Goal: Transaction & Acquisition: Purchase product/service

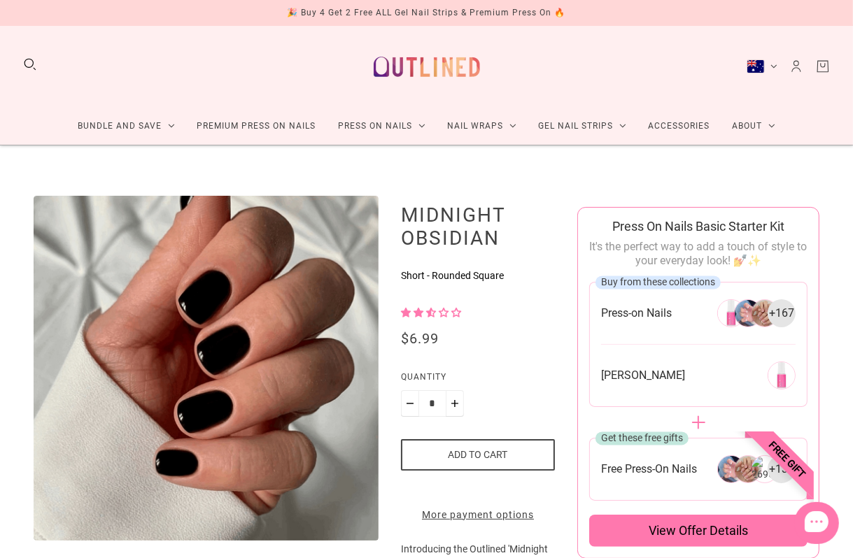
click at [394, 63] on img at bounding box center [426, 66] width 123 height 59
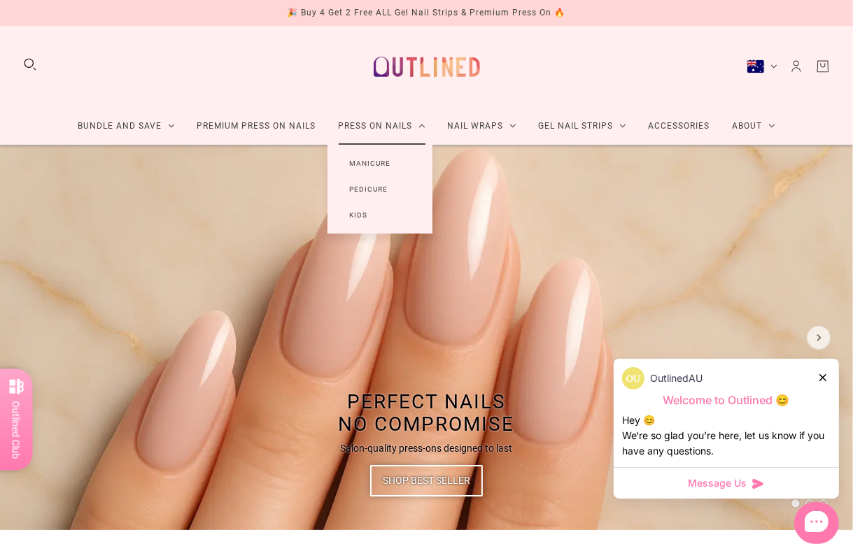
click at [392, 164] on link "Manicure" at bounding box center [370, 163] width 86 height 26
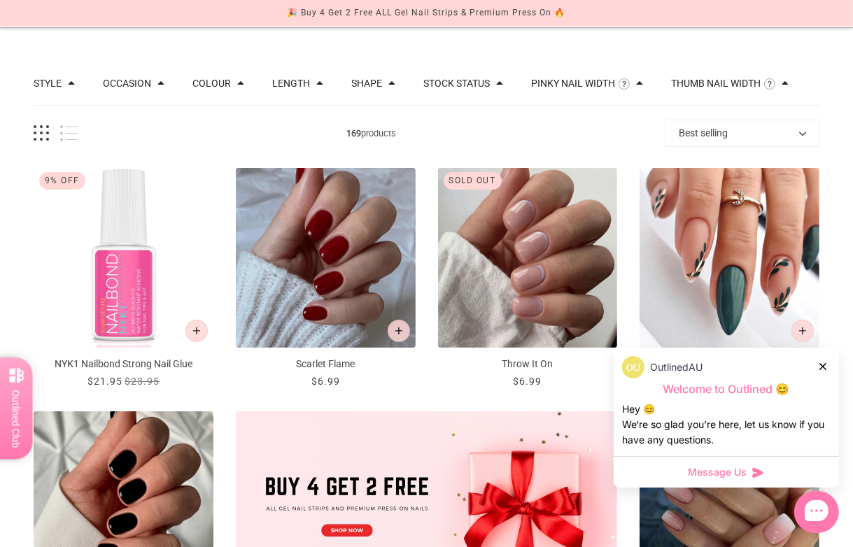
scroll to position [140, 0]
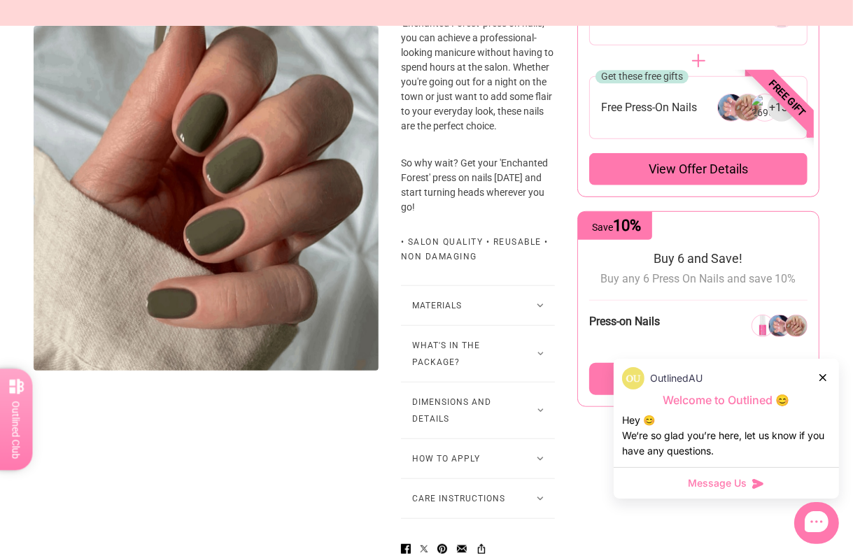
scroll to position [769, 0]
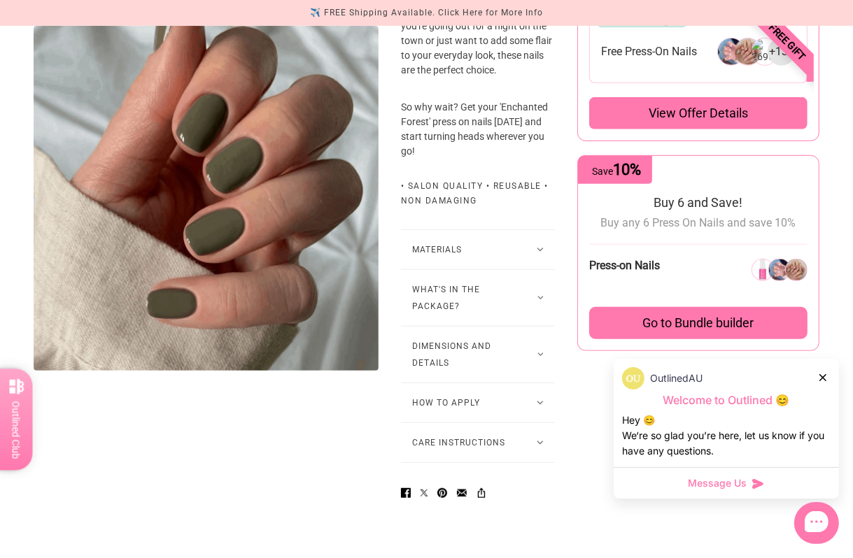
click at [503, 326] on button "What's in the package?" at bounding box center [478, 298] width 154 height 56
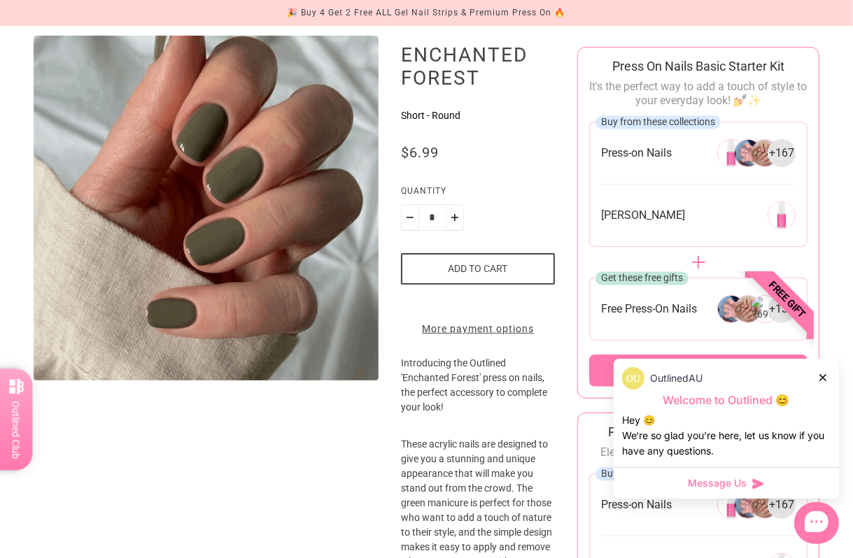
scroll to position [0, 0]
